Goal: Task Accomplishment & Management: Complete application form

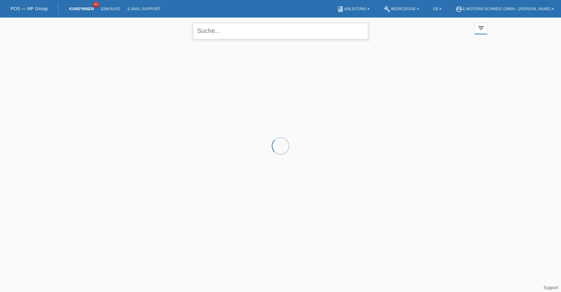
click at [217, 30] on input "text" at bounding box center [280, 31] width 175 height 16
type input "daniela"
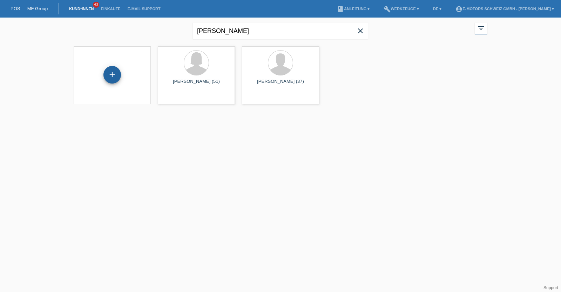
click at [108, 77] on div "+" at bounding box center [112, 75] width 18 height 18
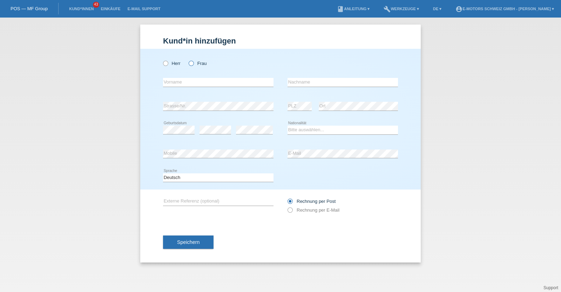
click at [196, 64] on label "Frau" at bounding box center [198, 63] width 18 height 5
click at [193, 64] on input "Frau" at bounding box center [191, 63] width 5 height 5
radio input "true"
click at [197, 84] on input "text" at bounding box center [218, 82] width 110 height 9
type input "[PERSON_NAME]"
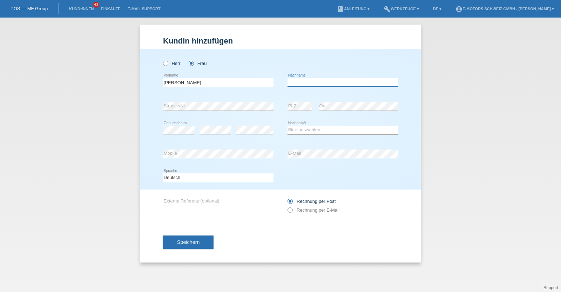
click at [314, 84] on input "text" at bounding box center [342, 82] width 110 height 9
type input "[PERSON_NAME]"
click at [305, 128] on select "Bitte auswählen... Schweiz Deutschland Liechtenstein Österreich ------------ Af…" at bounding box center [342, 129] width 110 height 8
select select "BR"
click at [287, 125] on select "Bitte auswählen... Schweiz Deutschland Liechtenstein Österreich ------------ Af…" at bounding box center [342, 129] width 110 height 8
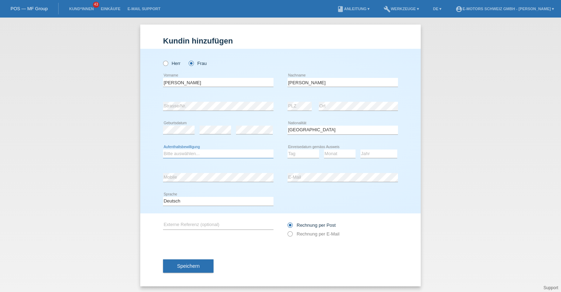
click at [201, 150] on select "Bitte auswählen... C B B - Flüchtlingsstatus Andere" at bounding box center [218, 153] width 110 height 8
select select "B"
click at [163, 149] on select "Bitte auswählen... C B B - Flüchtlingsstatus Andere" at bounding box center [218, 153] width 110 height 8
click at [295, 158] on div "Tag 01 02 03 04 05 06 07 08 09 10 11 12 13 14 15 16" at bounding box center [303, 154] width 32 height 24
click at [295, 153] on select "Tag 01 02 03 04 05 06 07 08 09 10 11" at bounding box center [303, 153] width 32 height 8
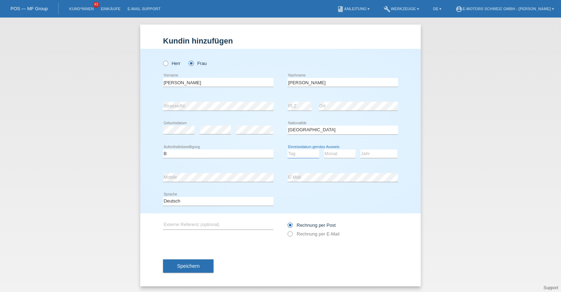
select select "02"
click at [287, 149] on select "Tag 01 02 03 04 05 06 07 08 09 10 11" at bounding box center [303, 153] width 32 height 8
click at [331, 153] on select "Monat 01 02 03 04 05 06 07 08 09 10 11" at bounding box center [340, 153] width 32 height 8
select select "09"
click at [324, 149] on select "Monat 01 02 03 04 05 06 07 08 09 10 11" at bounding box center [340, 153] width 32 height 8
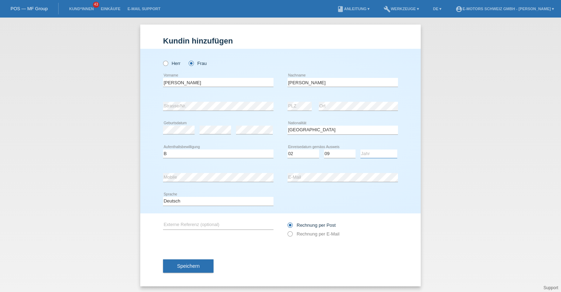
click at [366, 153] on select "Jahr 2025 2024 2023 2022 2021 2020 2019 2018 2017 2016 2015 2014 2013 2012 2011…" at bounding box center [378, 153] width 37 height 8
select select "1982"
click at [360, 149] on select "Jahr 2025 2024 2023 2022 2021 2020 2019 2018 2017 2016 2015 2014 2013 2012 2011…" at bounding box center [378, 153] width 37 height 8
click at [376, 210] on div "Deutsch Français Italiano English error Sprache" at bounding box center [280, 201] width 235 height 24
click at [181, 135] on div "error Geburtsdatum" at bounding box center [179, 130] width 32 height 24
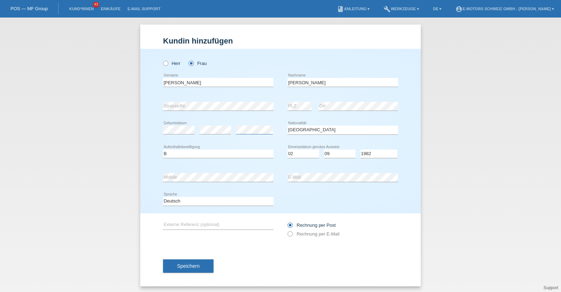
scroll to position [1, 0]
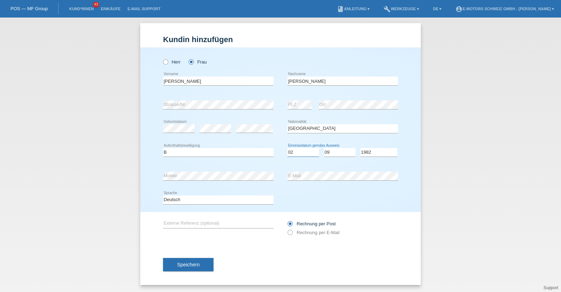
click at [298, 150] on select "Tag 01 02 03 04 05 06 07 08 09 10 11" at bounding box center [303, 152] width 32 height 8
select select "16"
click at [287, 148] on select "Tag 01 02 03 04 05 06 07 08 09 10 11" at bounding box center [303, 152] width 32 height 8
click at [329, 148] on select "Monat 01 02 03 04 05 06 07 08 09 10 11" at bounding box center [340, 152] width 32 height 8
select select "05"
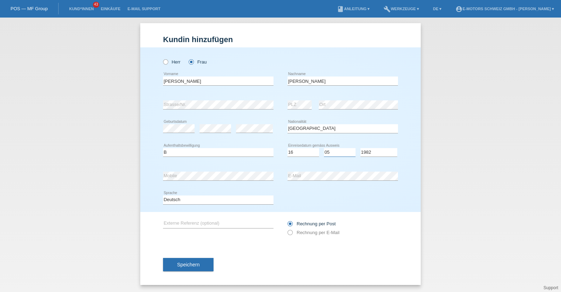
click at [324, 148] on select "Monat 01 02 03 04 05 06 07 08 09 10 11" at bounding box center [340, 152] width 32 height 8
click at [370, 152] on select "Jahr 2025 2024 2023 2022 2021 2020 2019 2018 2017 2016 2015 2014 2013 2012 2011…" at bounding box center [378, 152] width 37 height 8
select select "2016"
click at [360, 148] on select "Jahr 2025 2024 2023 2022 2021 2020 2019 2018 2017 2016 2015 2014 2013 2012 2011…" at bounding box center [378, 152] width 37 height 8
click at [224, 99] on div "error Strasse/Nr." at bounding box center [218, 105] width 110 height 24
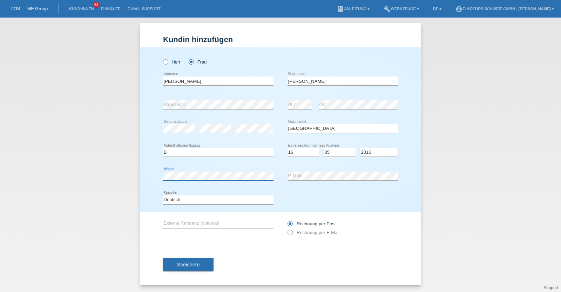
click at [146, 177] on div "Herr Frau Daniela error Vorname C" at bounding box center [280, 129] width 280 height 164
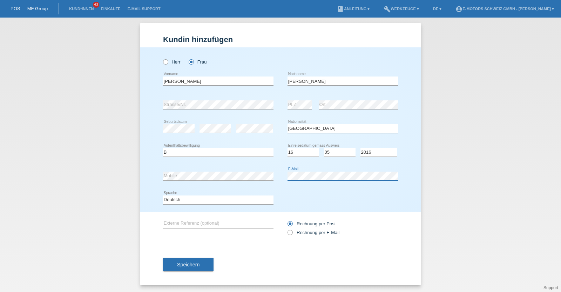
click at [261, 178] on div "error Mobile error E-Mail" at bounding box center [280, 176] width 235 height 24
click at [190, 260] on button "Speichern" at bounding box center [188, 264] width 50 height 13
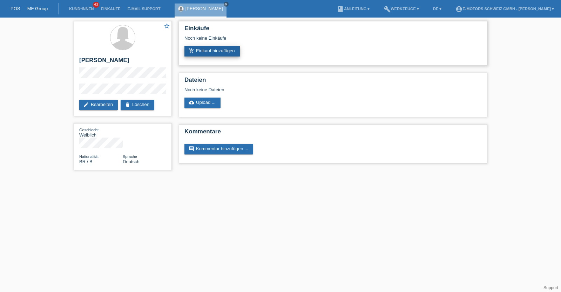
click at [222, 52] on link "add_shopping_cart Einkauf hinzufügen" at bounding box center [211, 51] width 55 height 11
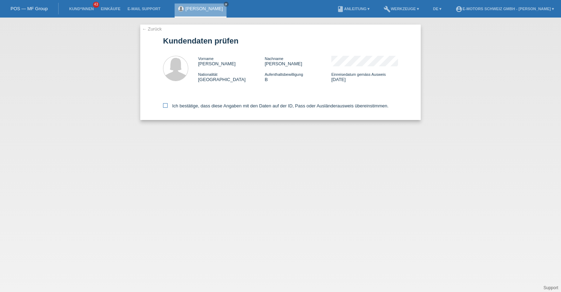
click at [234, 104] on label "Ich bestätige, dass diese Angaben mit den Daten auf der ID, Pass oder Ausländer…" at bounding box center [275, 105] width 225 height 5
click at [167, 104] on input "Ich bestätige, dass diese Angaben mit den Daten auf der ID, Pass oder Ausländer…" at bounding box center [165, 105] width 5 height 5
checkbox input "true"
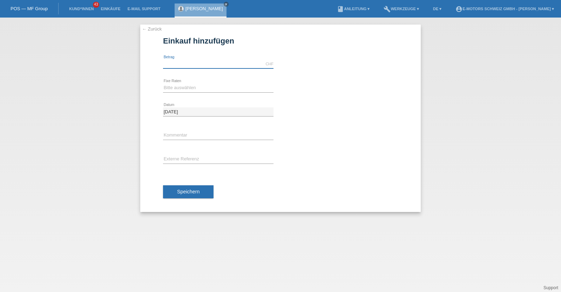
click at [205, 60] on input "text" at bounding box center [218, 64] width 110 height 9
type input "3790.00"
click at [197, 89] on select "Bitte auswählen 12 Raten 24 Raten 36 Raten 48 Raten" at bounding box center [218, 87] width 110 height 8
select select "214"
click at [163, 83] on select "Bitte auswählen 12 Raten 24 Raten 36 Raten 48 Raten" at bounding box center [218, 87] width 110 height 8
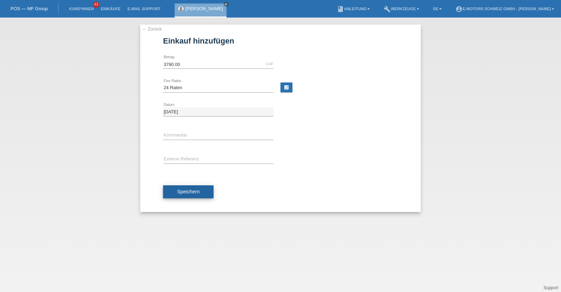
click at [194, 186] on button "Speichern" at bounding box center [188, 191] width 50 height 13
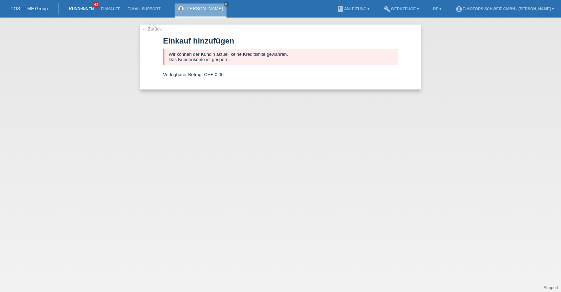
click at [80, 8] on link "Kund*innen" at bounding box center [82, 9] width 32 height 4
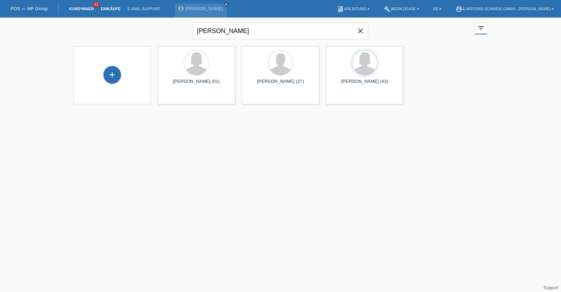
click at [105, 9] on link "Einkäufe" at bounding box center [110, 9] width 27 height 4
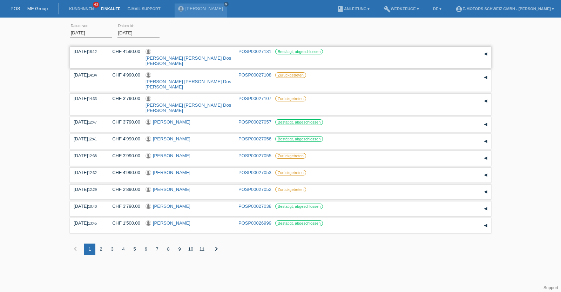
click at [182, 55] on link "[PERSON_NAME] [PERSON_NAME] Dos [PERSON_NAME]" at bounding box center [187, 60] width 85 height 11
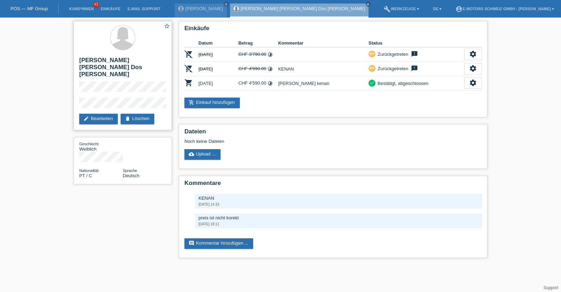
click at [76, 60] on div "star_border Ilda Marlene Dos Santos Martinho edit Bearbeiten delete Löschen" at bounding box center [123, 75] width 98 height 109
click at [80, 60] on h2 "[PERSON_NAME] [PERSON_NAME] Dos [PERSON_NAME]" at bounding box center [122, 69] width 87 height 25
drag, startPoint x: 80, startPoint y: 60, endPoint x: 90, endPoint y: 66, distance: 12.0
click at [90, 66] on h2 "[PERSON_NAME] [PERSON_NAME] Dos [PERSON_NAME]" at bounding box center [122, 69] width 87 height 25
copy h2 "[PERSON_NAME] [PERSON_NAME] Dos [PERSON_NAME]"
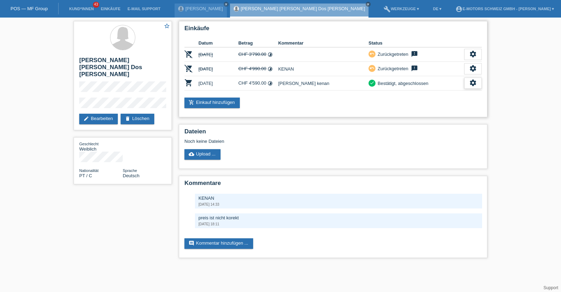
click at [467, 81] on div "settings" at bounding box center [473, 82] width 18 height 11
click at [446, 93] on div "fullscreen Anzeigen" at bounding box center [446, 93] width 69 height 11
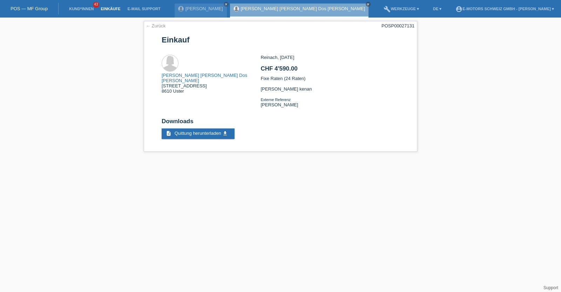
click at [108, 8] on link "Einkäufe" at bounding box center [110, 9] width 27 height 4
